Goal: Transaction & Acquisition: Purchase product/service

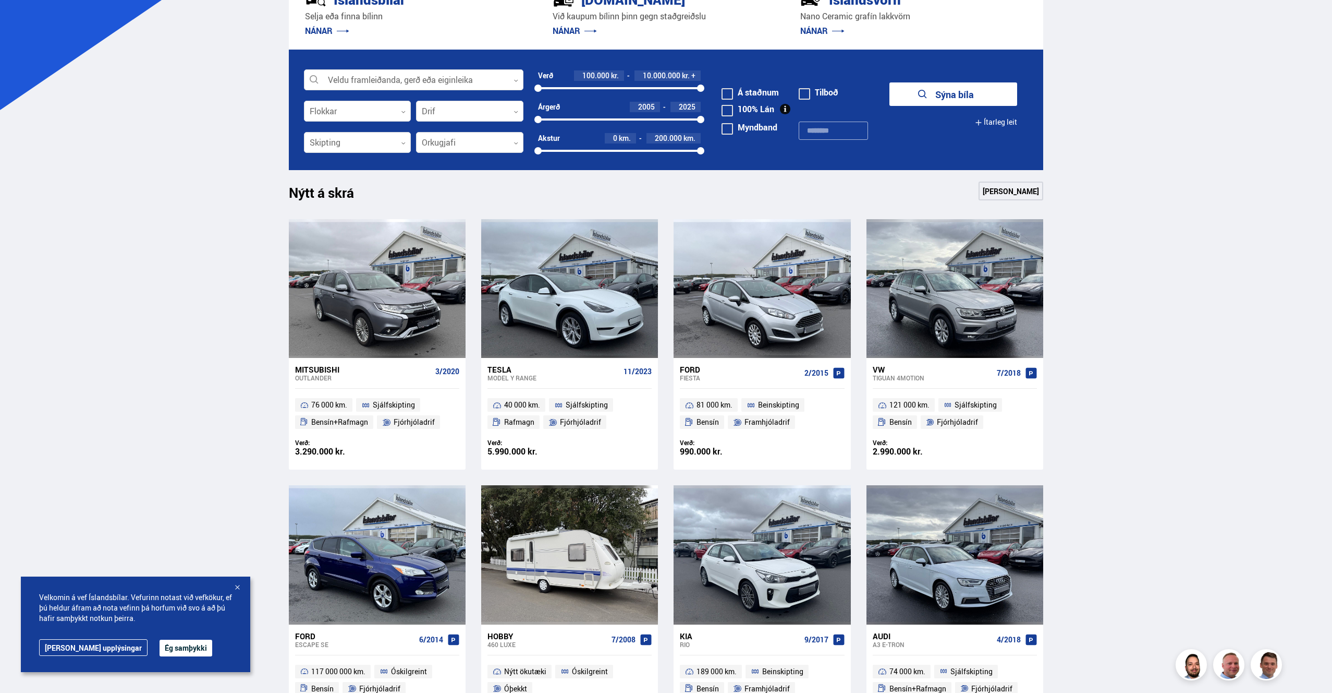
scroll to position [522, 0]
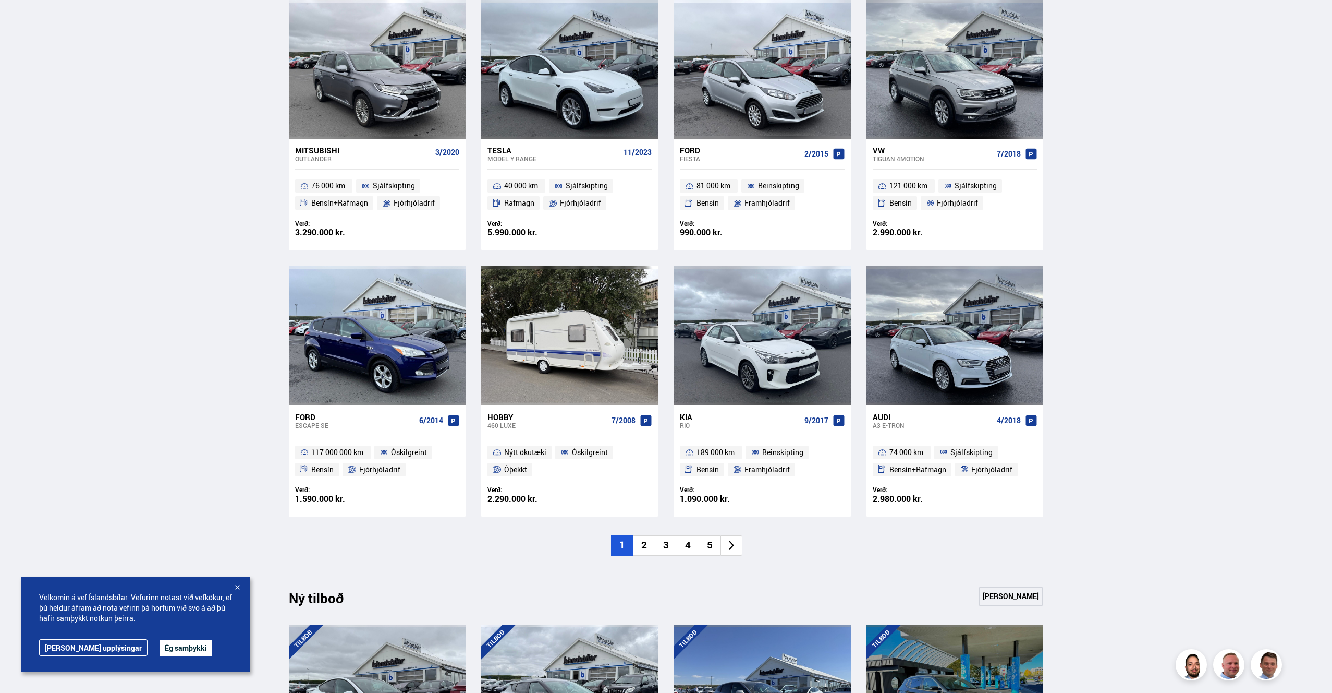
click at [644, 545] on li "2" at bounding box center [644, 545] width 22 height 20
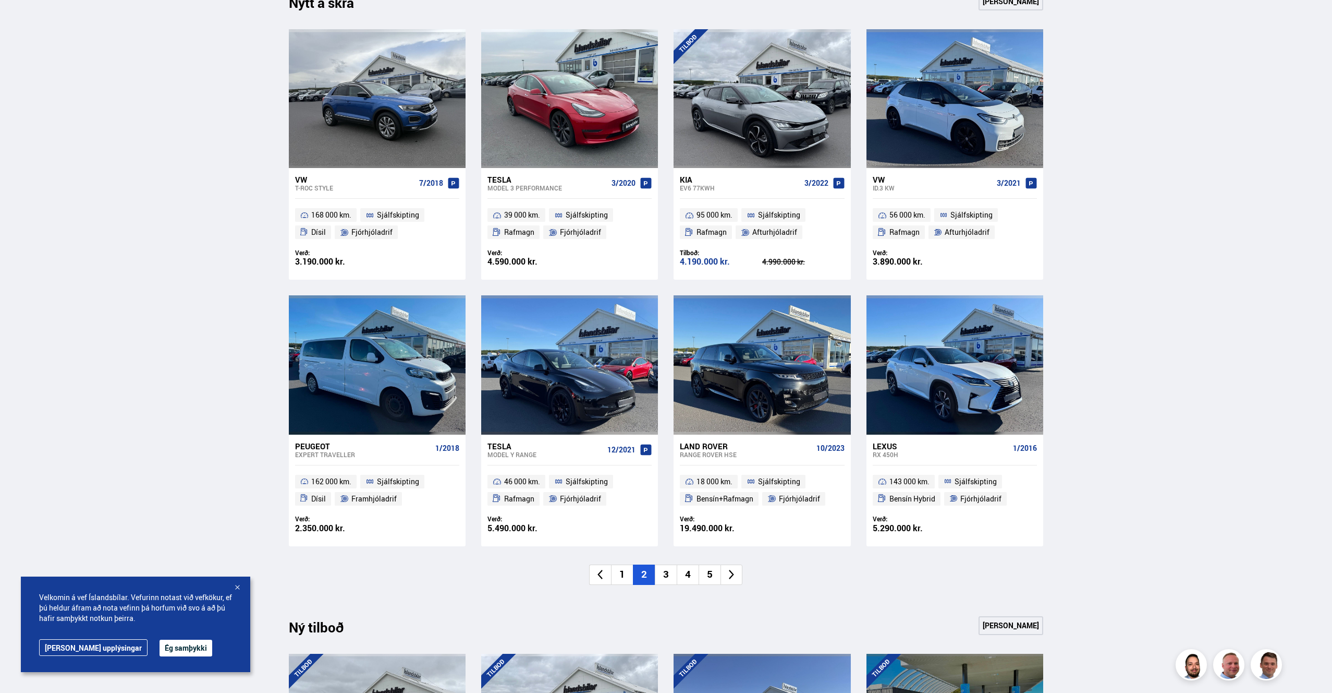
scroll to position [609, 0]
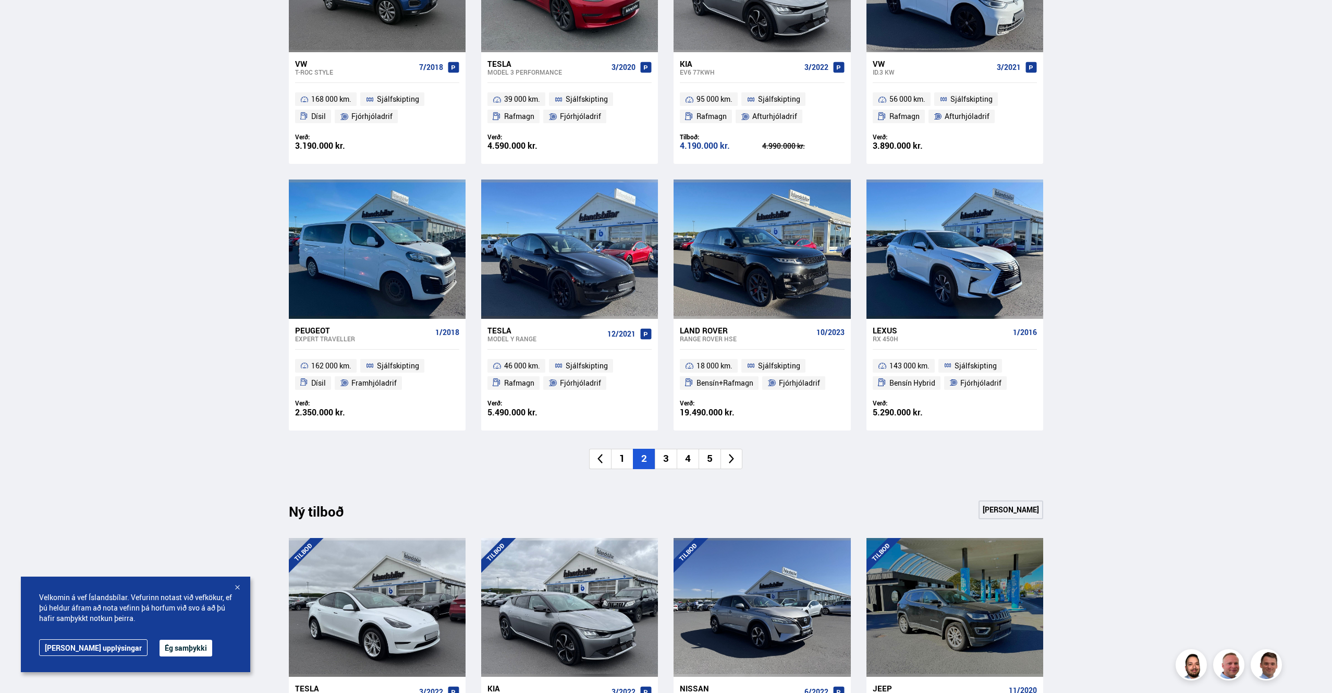
click at [666, 462] on li "3" at bounding box center [666, 458] width 22 height 20
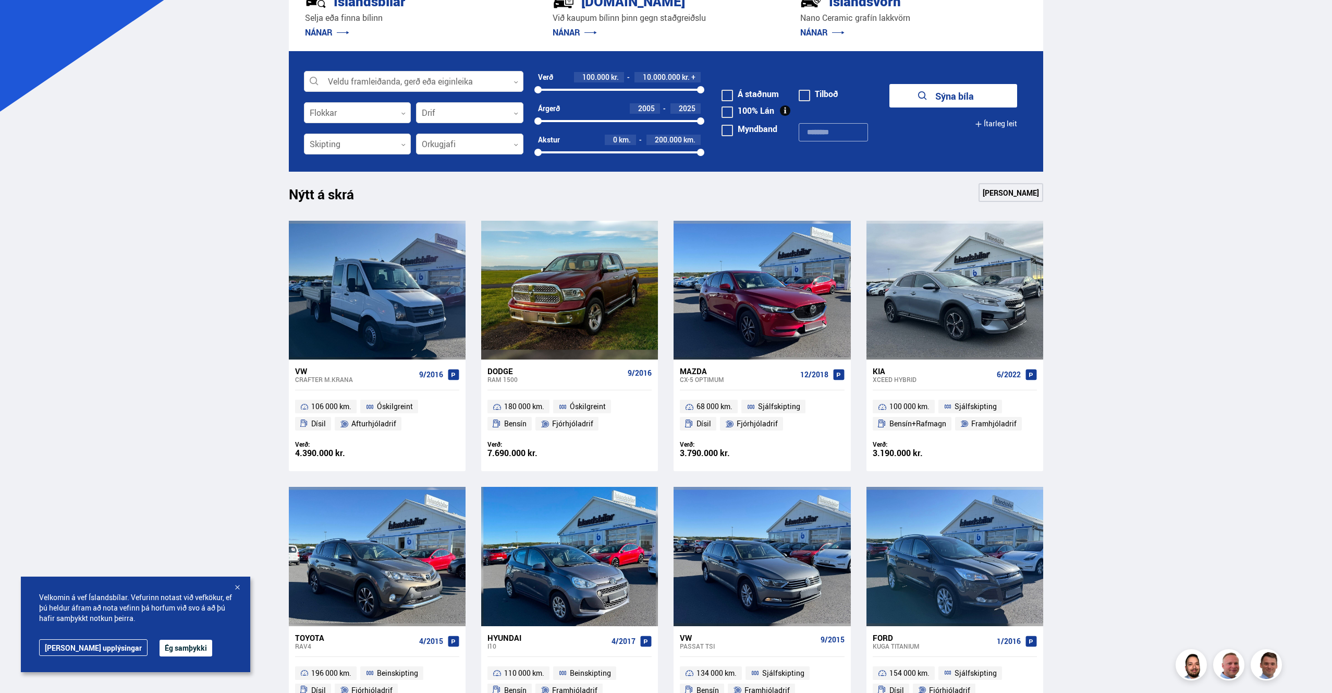
scroll to position [597, 0]
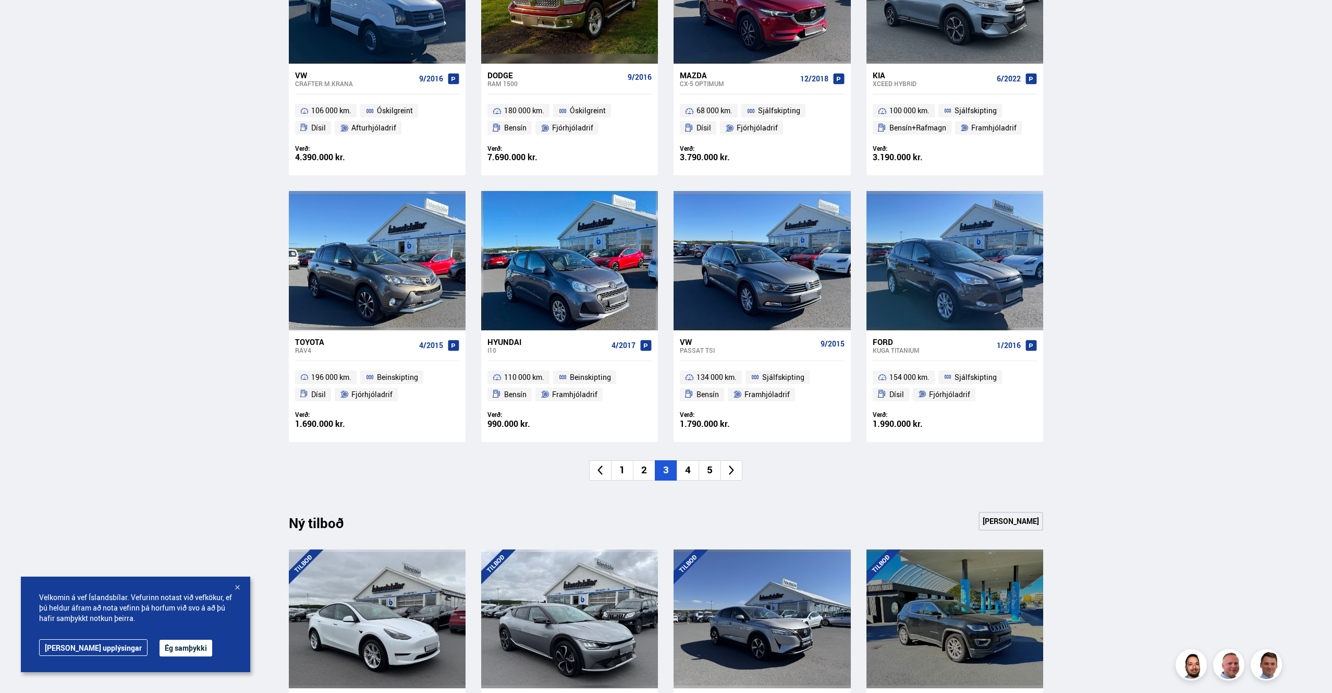
click at [688, 469] on li "4" at bounding box center [688, 470] width 22 height 20
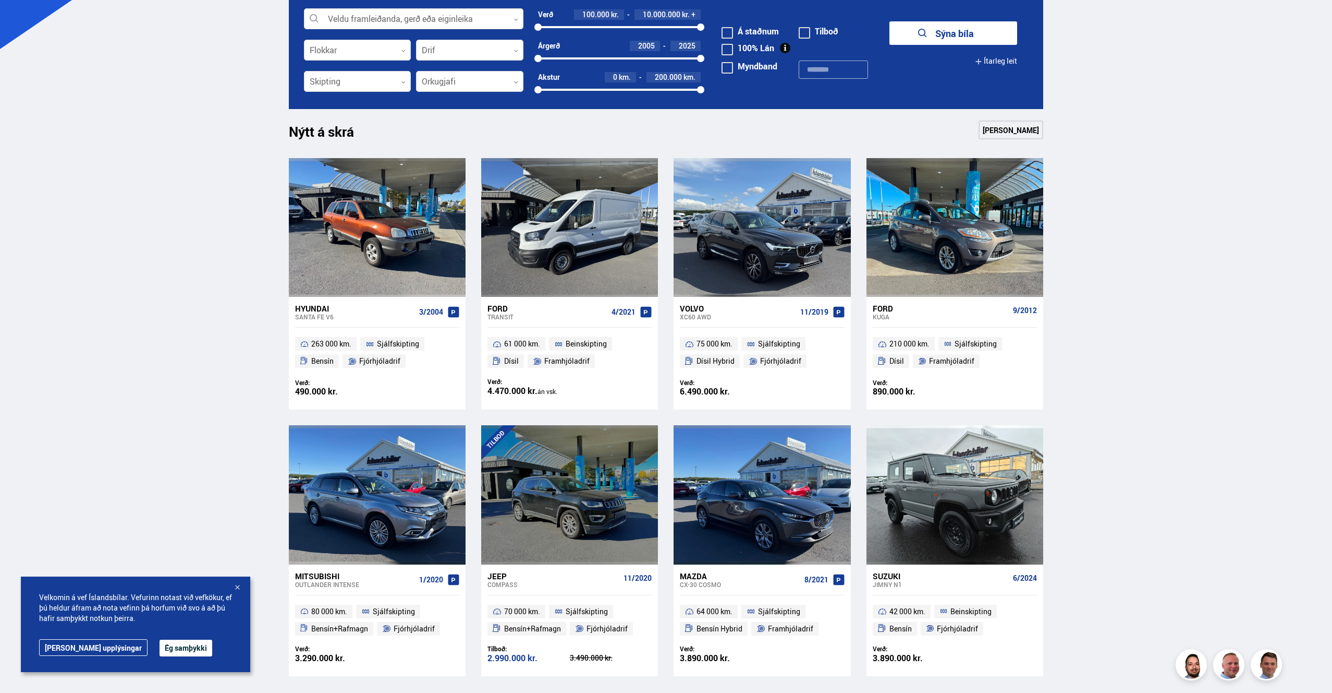
scroll to position [248, 0]
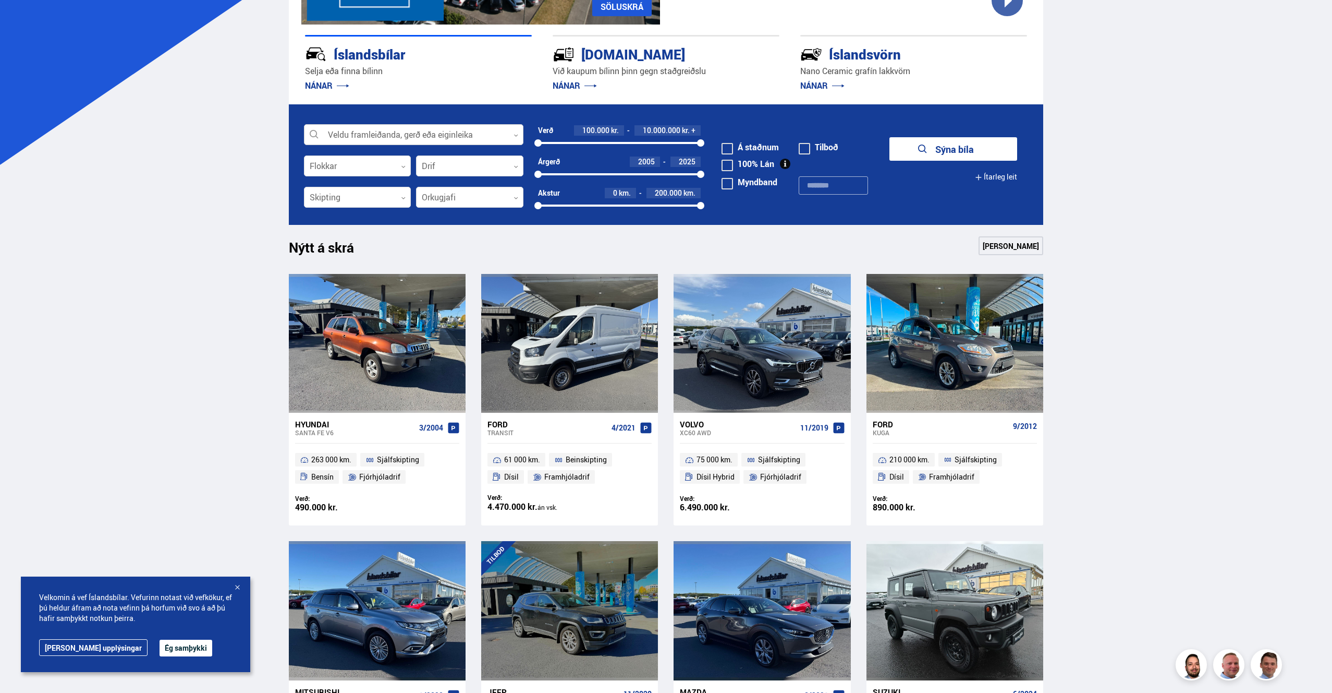
click at [411, 134] on div at bounding box center [414, 135] width 220 height 21
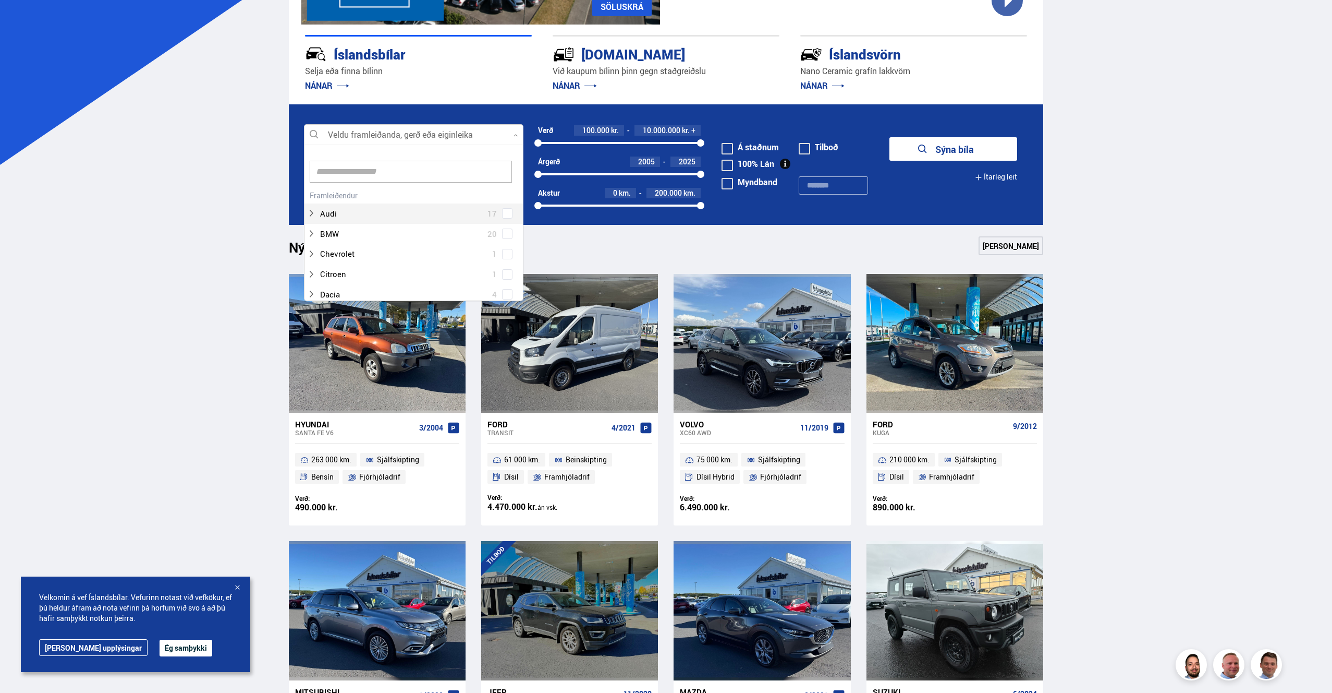
scroll to position [155, 216]
click at [327, 232] on div at bounding box center [403, 233] width 192 height 15
click at [337, 252] on div at bounding box center [424, 253] width 192 height 15
click at [504, 258] on div "BMW 20 BMW 2 series 1 BMW 3 series 2 BMW 5 series 4 BMW i7 1 BMW ix1 1 BMW RT 1…" at bounding box center [414, 325] width 219 height 202
click at [934, 147] on button "Sýna 1 bíla" at bounding box center [954, 148] width 128 height 23
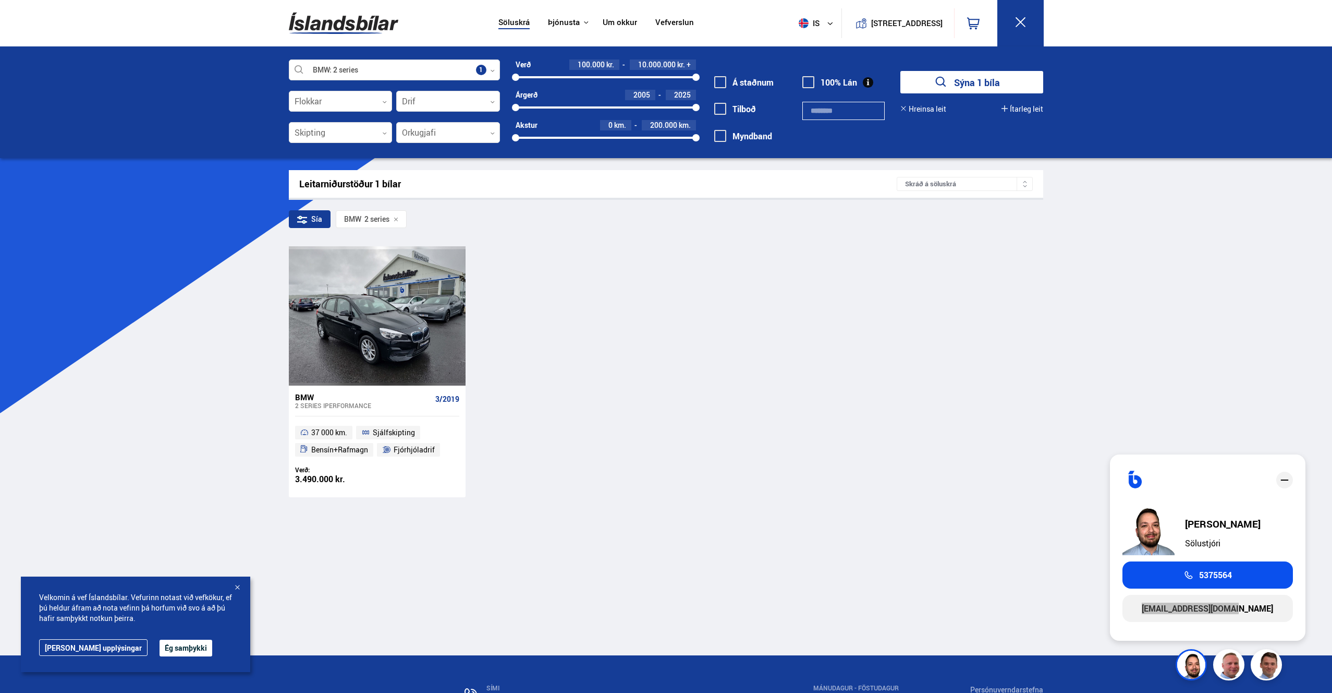
drag, startPoint x: 1228, startPoint y: 608, endPoint x: 341, endPoint y: 17, distance: 1065.4
click at [0, 0] on div "Söluskrá Þjónusta Íslandsbílar [DOMAIN_NAME] Íslandsvörn Leiðbeiningar Um okkur…" at bounding box center [666, 417] width 1332 height 835
